Goal: Navigation & Orientation: Understand site structure

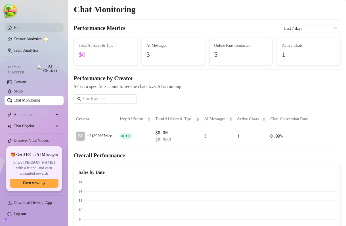
click at [23, 29] on link "Home" at bounding box center [19, 28] width 10 height 4
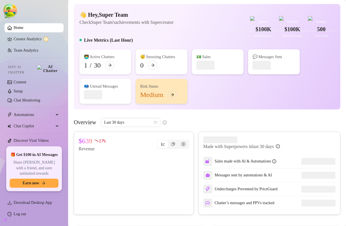
click at [144, 26] on article "Check Super Team's achievements with Supercreator" at bounding box center [126, 22] width 94 height 7
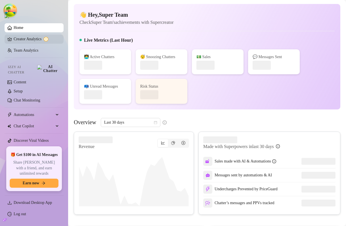
click at [28, 42] on link "Creator Analytics" at bounding box center [36, 39] width 45 height 9
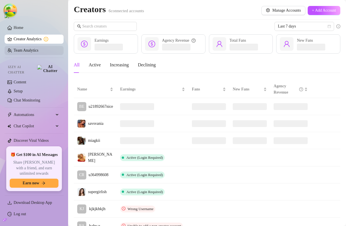
click at [28, 50] on link "Team Analytics" at bounding box center [26, 50] width 25 height 4
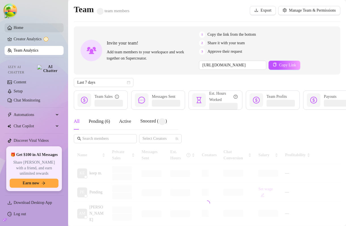
click at [23, 28] on link "Home" at bounding box center [19, 28] width 10 height 4
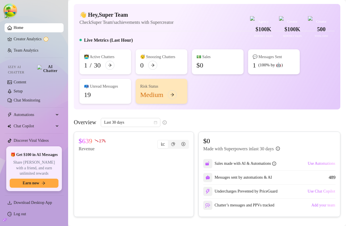
click at [187, 26] on div "👋 Hey, Super Team Check Super Team's achievements with Supercreator $100K Agenc…" at bounding box center [206, 18] width 255 height 15
click at [24, 35] on ul "Home Creator Analytics Team Analytics Izzy AI Chatter Content Setup Chat Monito…" at bounding box center [34, 83] width 59 height 124
click at [23, 46] on ul "Home Creator Analytics Team Analytics Izzy AI Chatter Content Setup Chat Monito…" at bounding box center [34, 83] width 59 height 124
click at [23, 43] on link "Creator Analytics" at bounding box center [36, 39] width 45 height 9
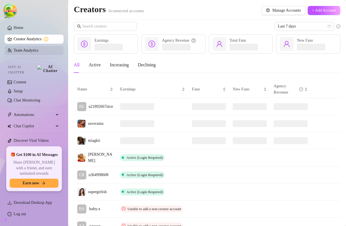
click at [25, 52] on link "Team Analytics" at bounding box center [26, 50] width 25 height 4
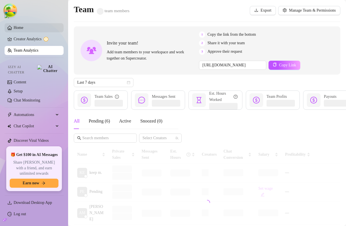
click at [23, 30] on link "Home" at bounding box center [19, 28] width 10 height 4
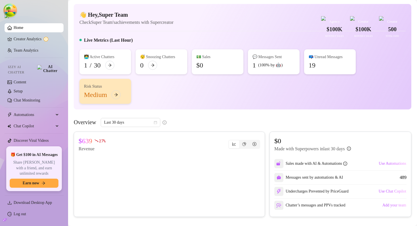
click at [214, 97] on div "👩‍💻 Active Chatters 1 / 30 😴 Snoozing Chatters 0 💵 Sales $0 💬 Messages Sent 1 (…" at bounding box center [242, 76] width 326 height 54
